Goal: Book appointment/travel/reservation

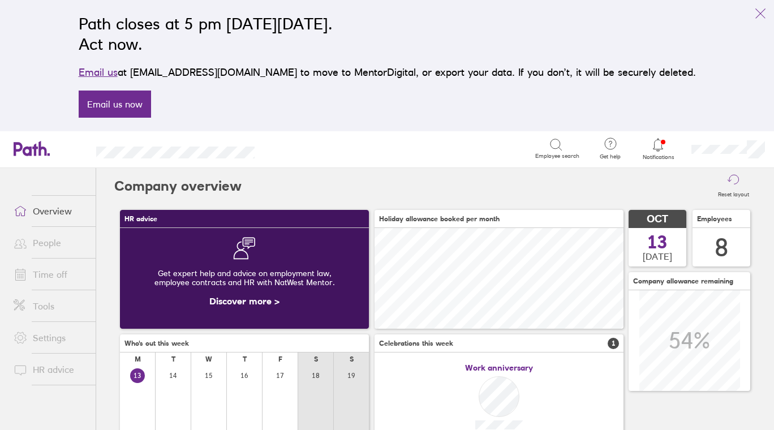
scroll to position [101, 249]
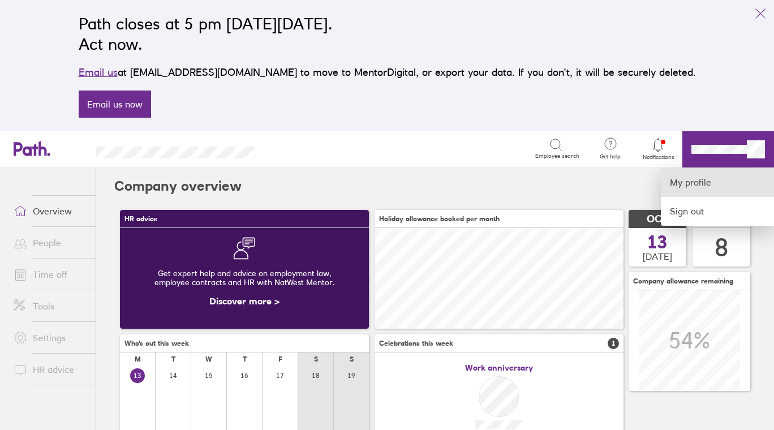
click at [728, 191] on link "My profile" at bounding box center [717, 182] width 113 height 29
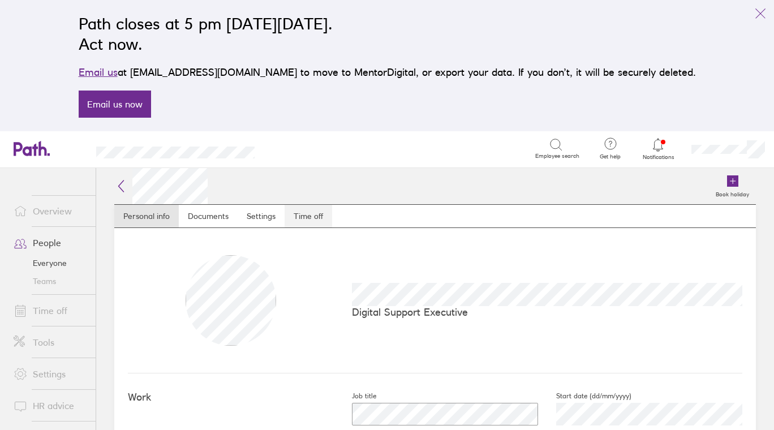
click at [306, 225] on link "Time off" at bounding box center [309, 216] width 48 height 23
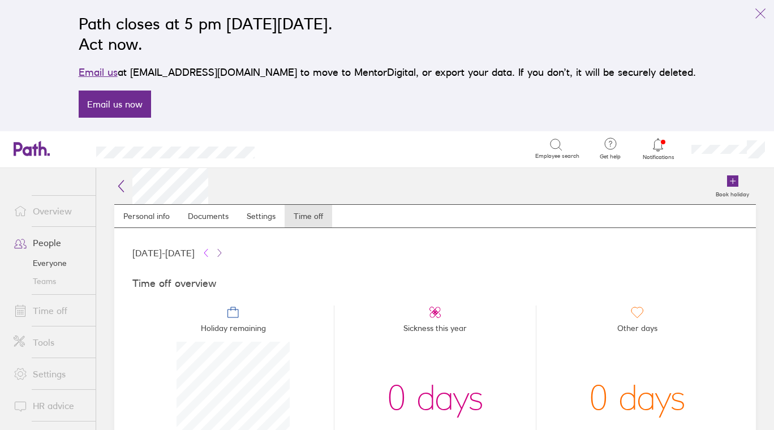
click at [210, 252] on icon at bounding box center [205, 252] width 9 height 9
click at [731, 191] on label "Book holiday" at bounding box center [732, 193] width 47 height 10
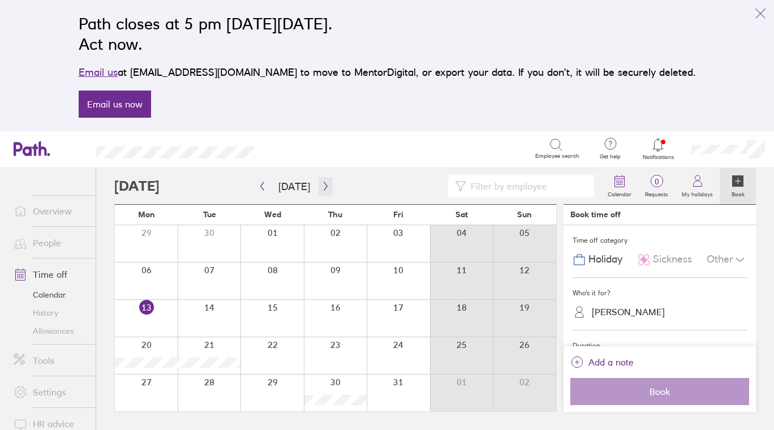
click at [324, 184] on icon "button" at bounding box center [325, 186] width 3 height 8
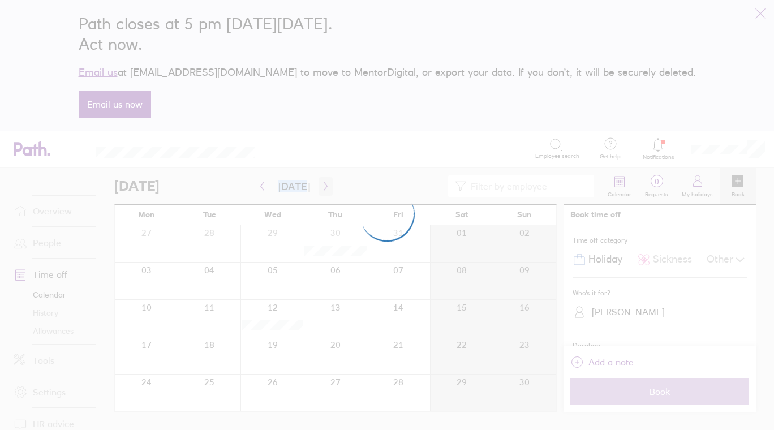
click at [322, 184] on div at bounding box center [387, 215] width 774 height 430
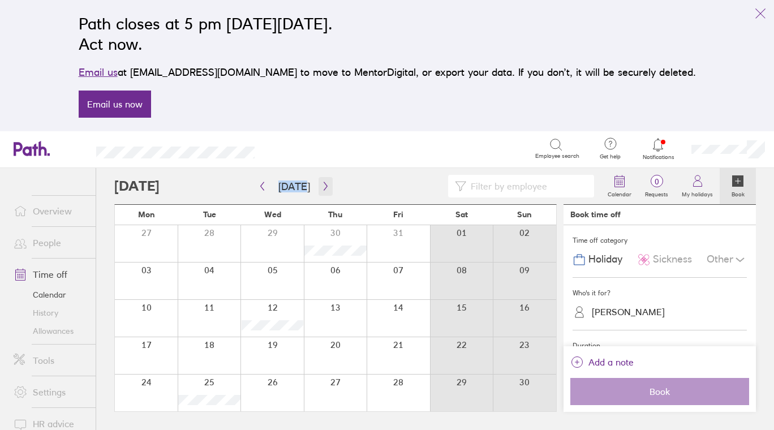
click at [321, 187] on icon "button" at bounding box center [325, 186] width 8 height 9
click at [263, 192] on button "button" at bounding box center [262, 186] width 14 height 19
click at [324, 188] on icon "button" at bounding box center [325, 186] width 3 height 8
click at [212, 282] on div at bounding box center [209, 280] width 63 height 37
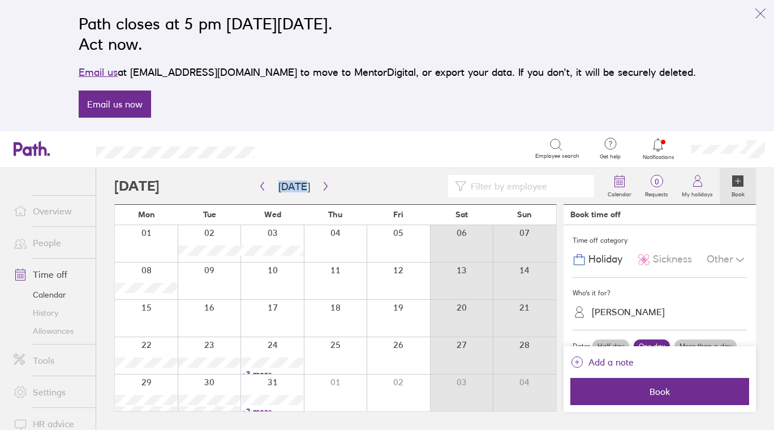
click at [213, 282] on div at bounding box center [209, 280] width 63 height 37
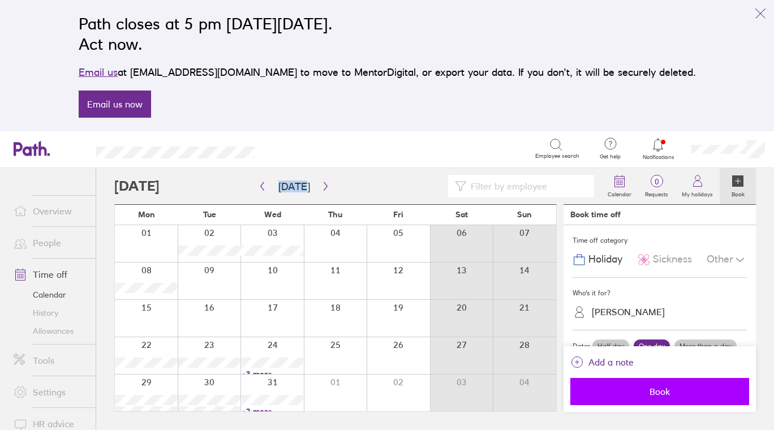
click at [635, 393] on span "Book" at bounding box center [659, 391] width 163 height 10
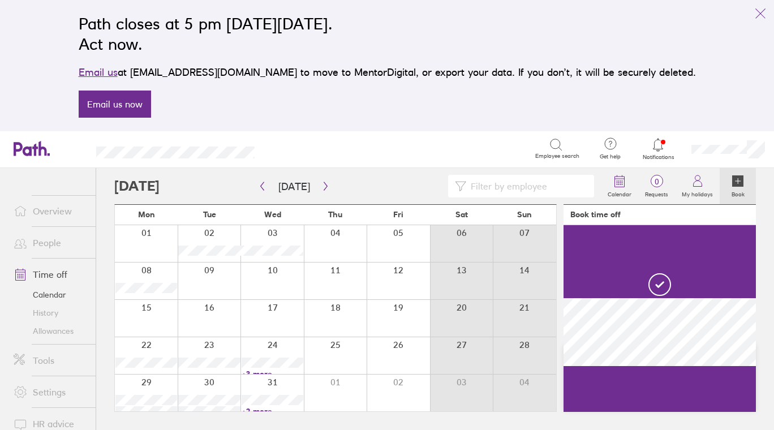
click at [661, 282] on icon at bounding box center [659, 284] width 27 height 27
